Goal: Information Seeking & Learning: Find specific fact

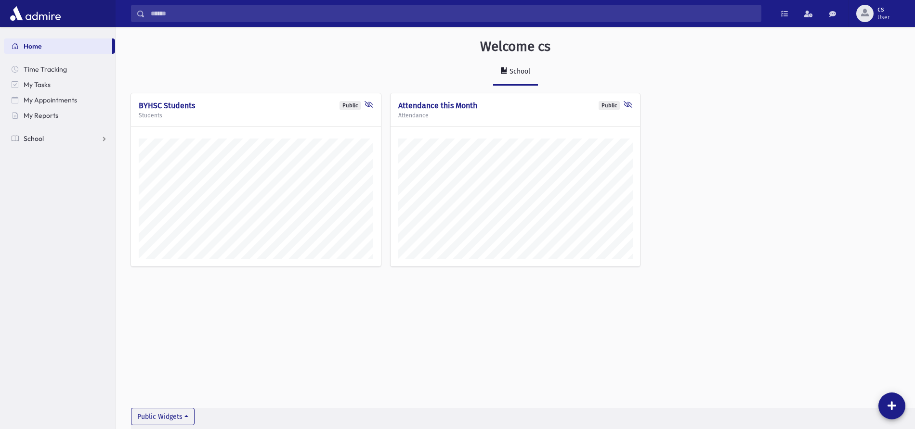
scroll to position [424, 799]
click at [103, 137] on link "School" at bounding box center [59, 138] width 111 height 15
click at [51, 152] on span "Students" at bounding box center [42, 154] width 26 height 9
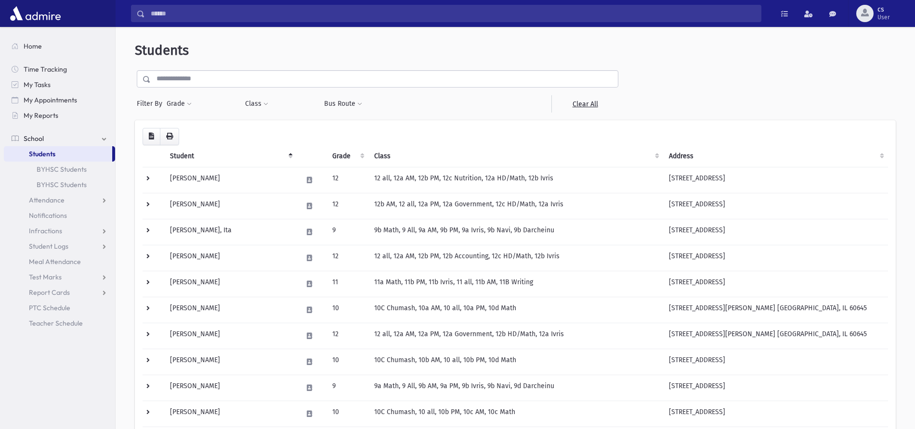
click at [168, 77] on input "text" at bounding box center [384, 78] width 467 height 17
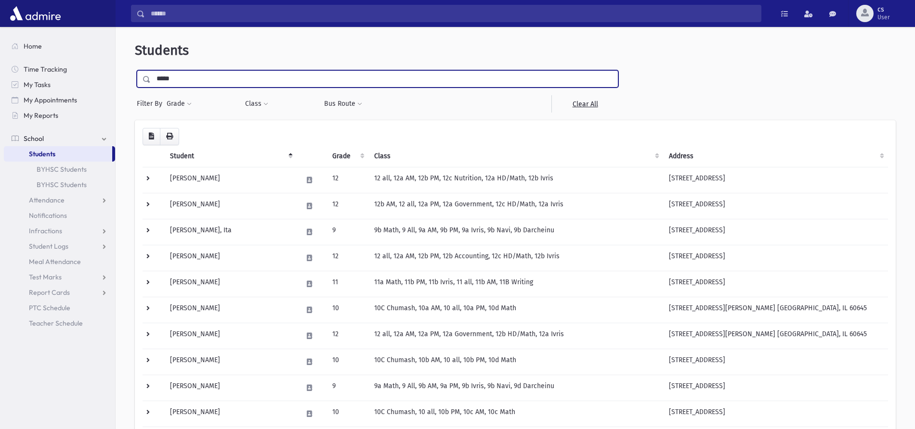
type input "*****"
click at [135, 70] on input "submit" at bounding box center [148, 76] width 27 height 13
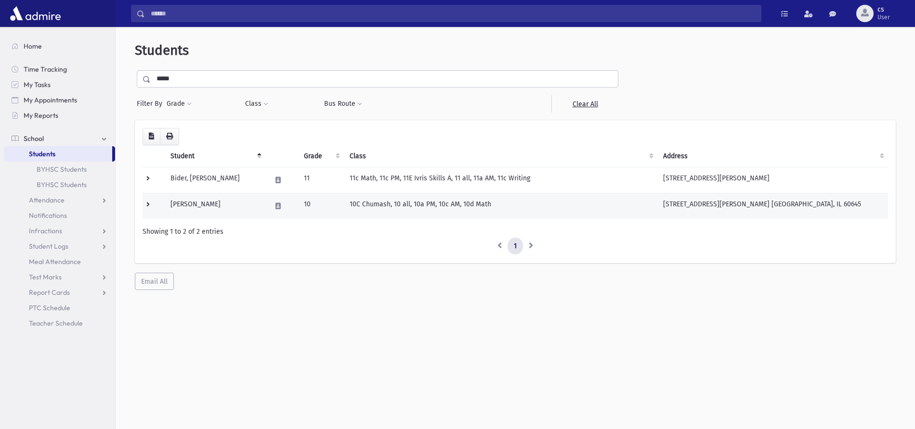
click at [373, 205] on td "10C Chumash, 10 all, 10a PM, 10c AM, 10d Math" at bounding box center [500, 206] width 313 height 26
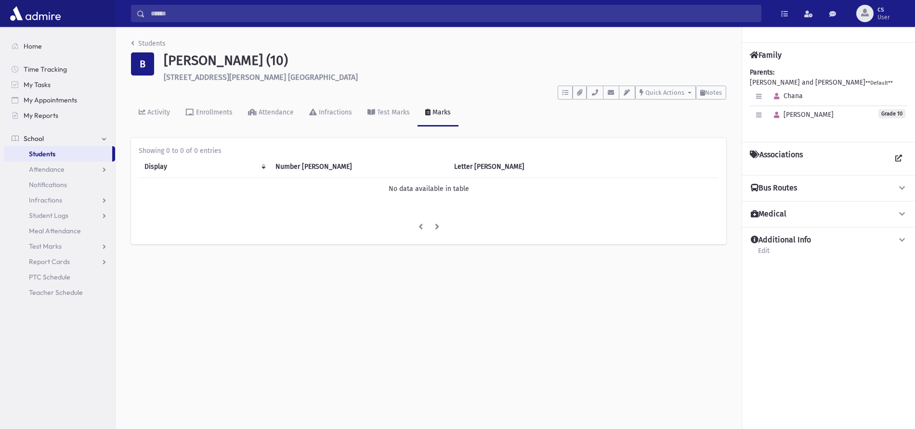
click at [766, 82] on div "Parents: BIDER, Tzvi and Surie **Default** Chana Gitty Grade 10" at bounding box center [828, 100] width 157 height 67
click at [758, 118] on icon "button" at bounding box center [758, 115] width 5 height 6
click at [758, 116] on icon "button" at bounding box center [758, 115] width 5 height 6
click at [598, 93] on button "button" at bounding box center [594, 93] width 16 height 14
